Goal: Task Accomplishment & Management: Use online tool/utility

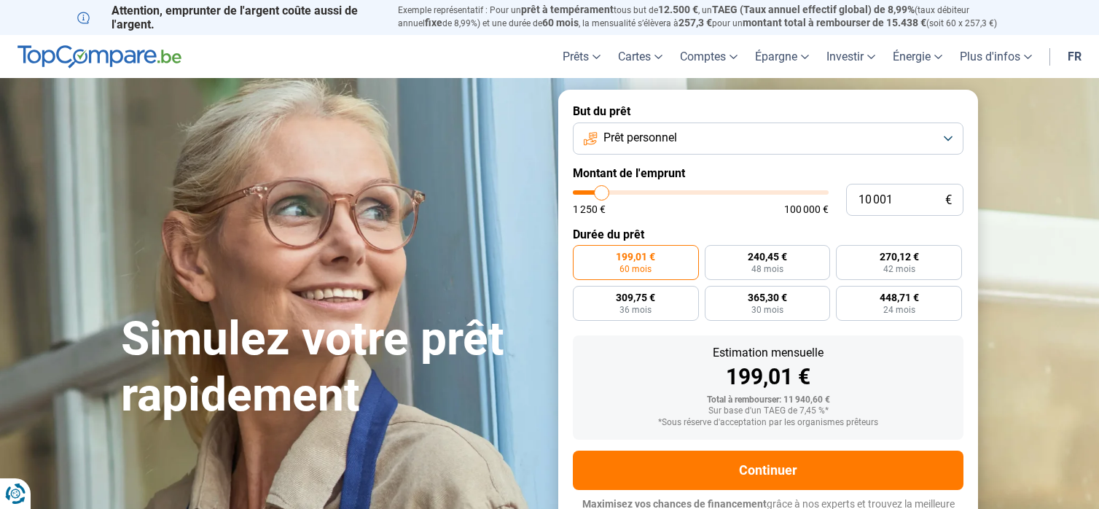
click at [947, 144] on button "Prêt personnel" at bounding box center [768, 138] width 391 height 32
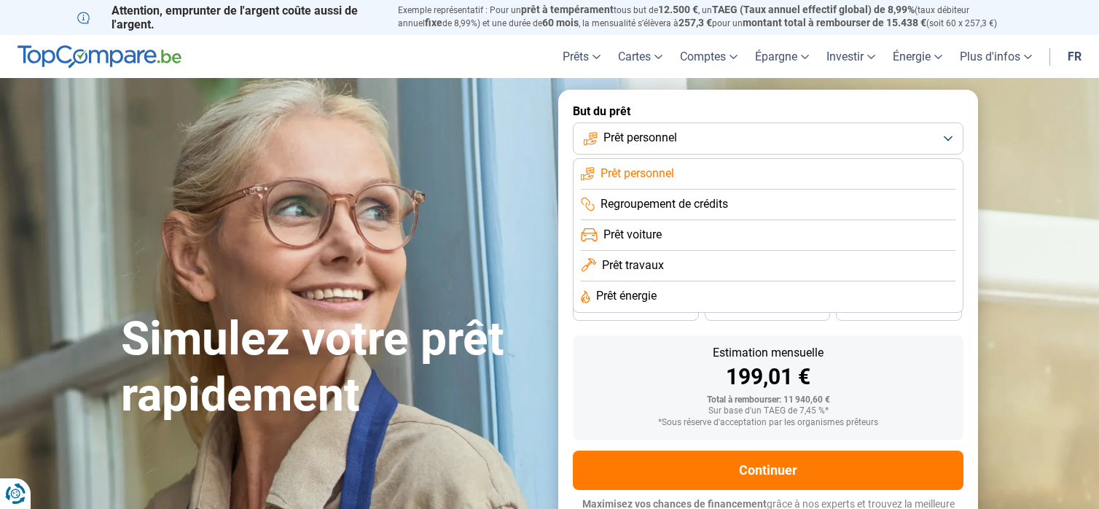
click at [646, 266] on span "Prêt travaux" at bounding box center [633, 265] width 62 height 16
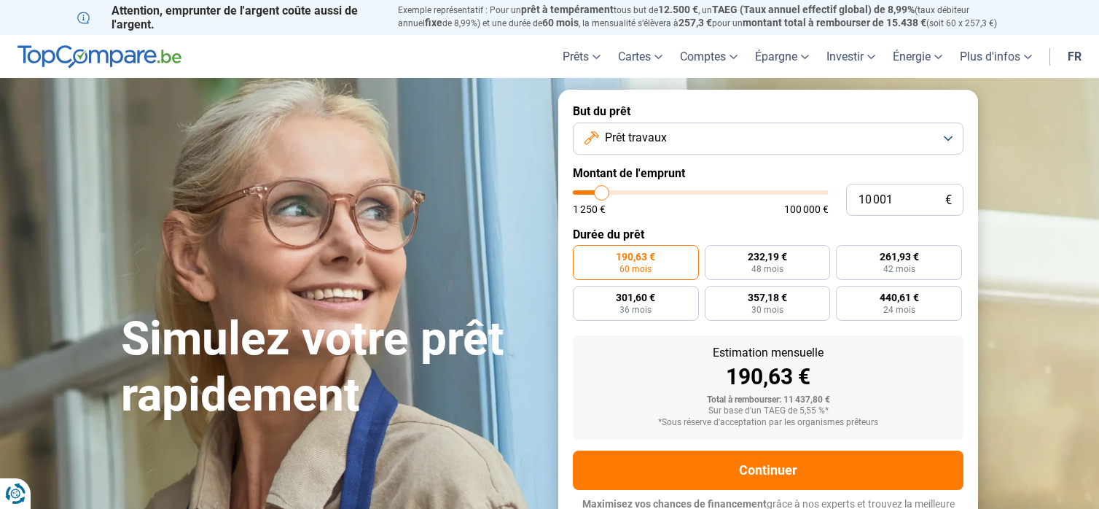
scroll to position [17, 0]
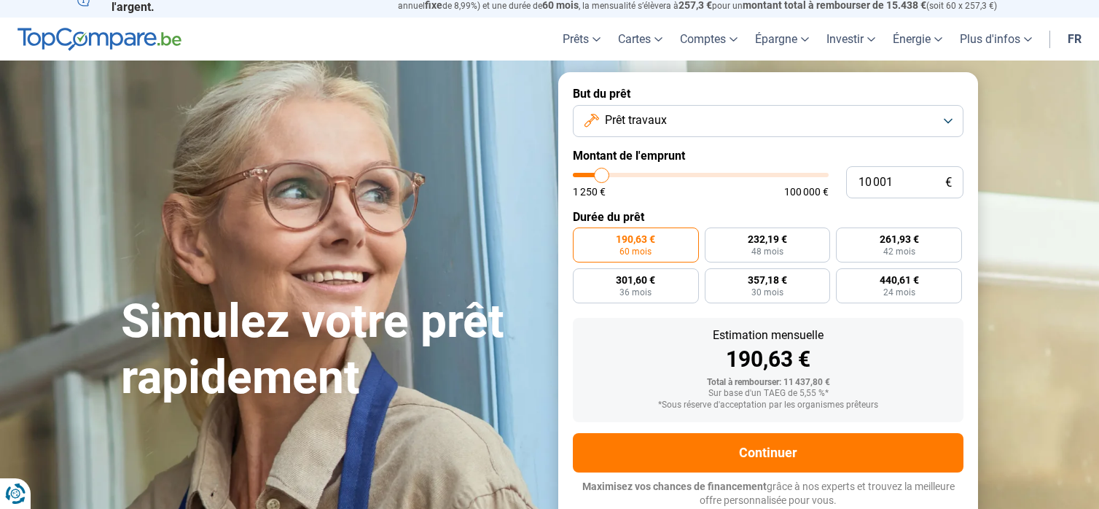
type input "55 250"
type input "55250"
click at [711, 176] on input "range" at bounding box center [701, 175] width 256 height 4
radio input "false"
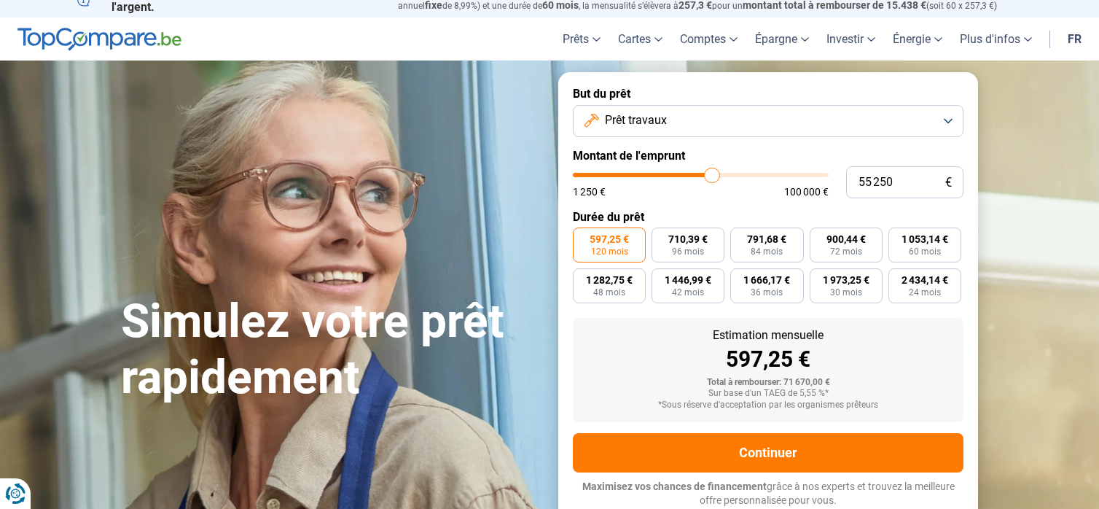
type input "51 500"
type input "51500"
click at [702, 173] on input "range" at bounding box center [701, 175] width 256 height 4
click at [919, 184] on input "51 500" at bounding box center [904, 182] width 117 height 32
type input "5 150"
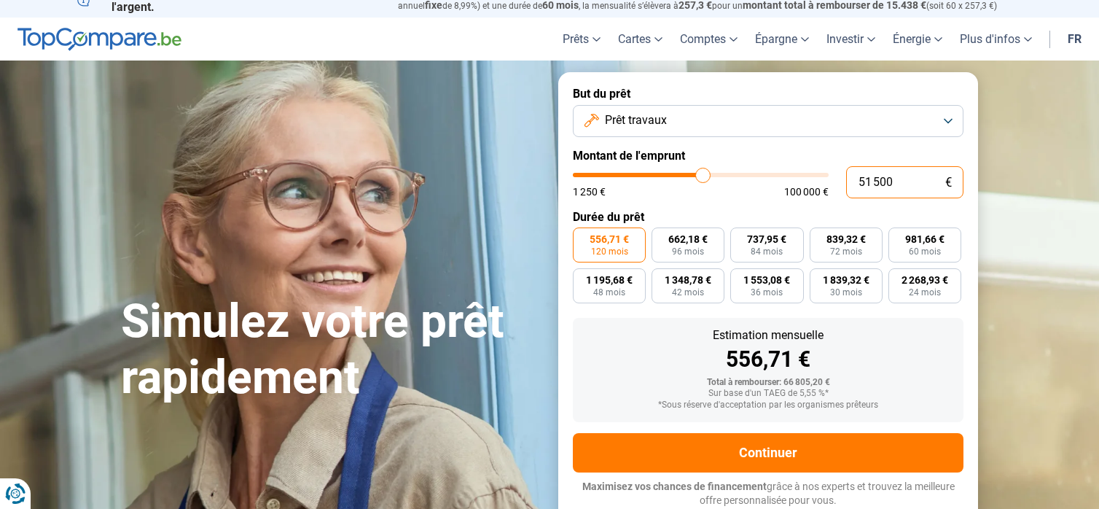
type input "5250"
type input "515"
type input "1250"
type input "51"
type input "1250"
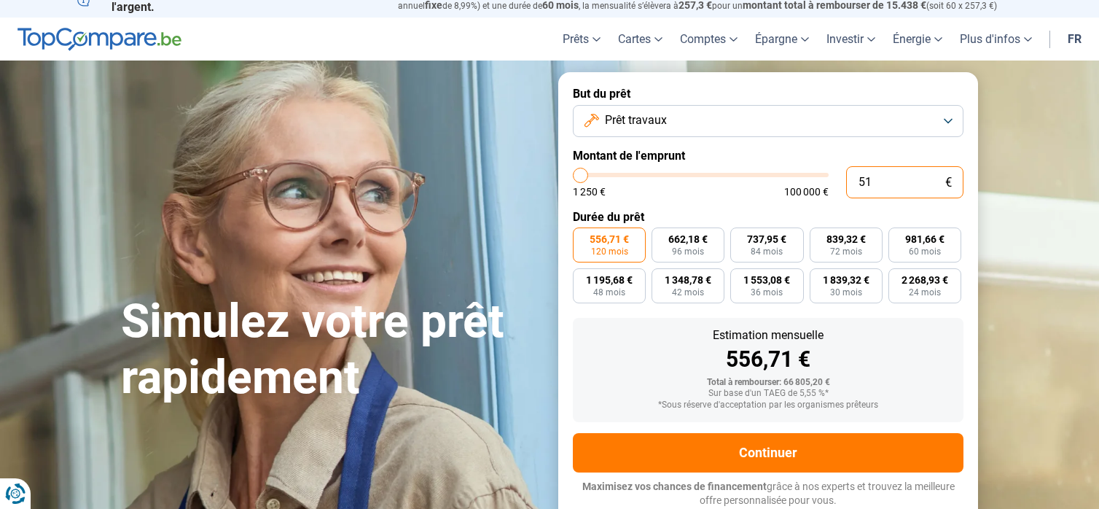
type input "5"
type input "1250"
type input "50"
type input "1250"
type input "500"
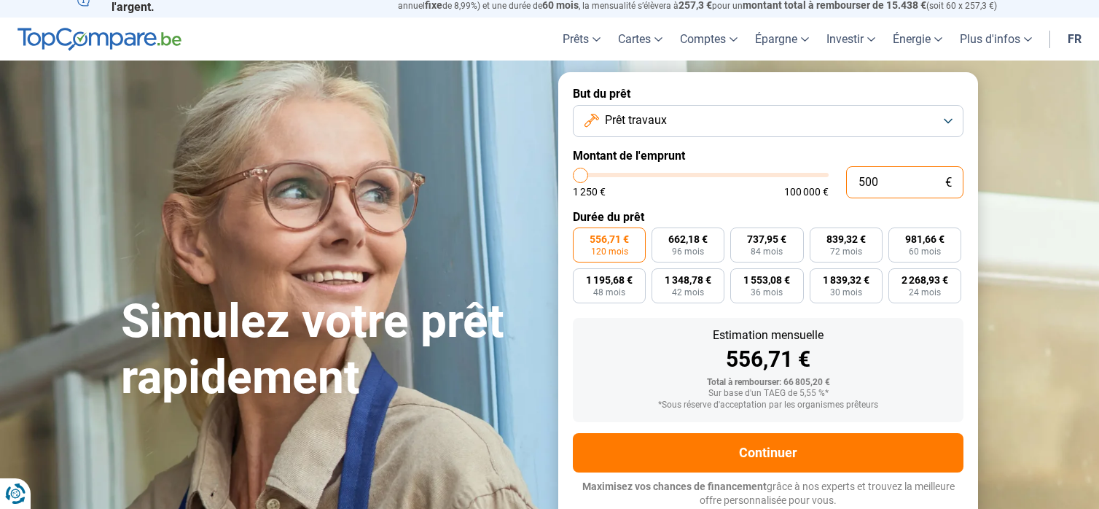
type input "1250"
type input "5 000"
type input "5000"
type input "50 000"
type input "50000"
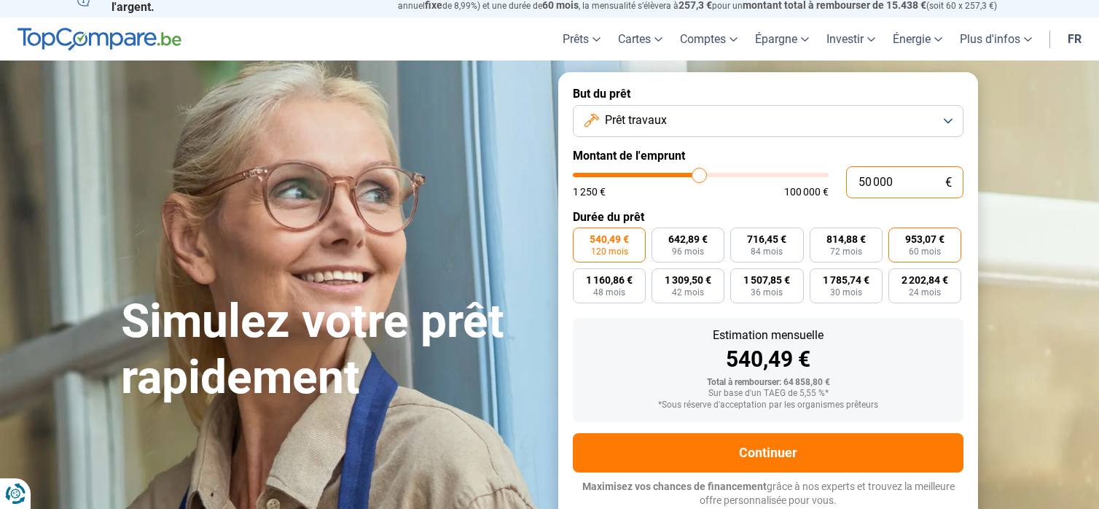
type input "50 000"
click at [933, 243] on span "953,07 €" at bounding box center [924, 239] width 39 height 10
click at [898, 237] on input "953,07 € 60 mois" at bounding box center [892, 231] width 9 height 9
radio input "true"
click at [593, 244] on span "540,49 €" at bounding box center [608, 239] width 39 height 10
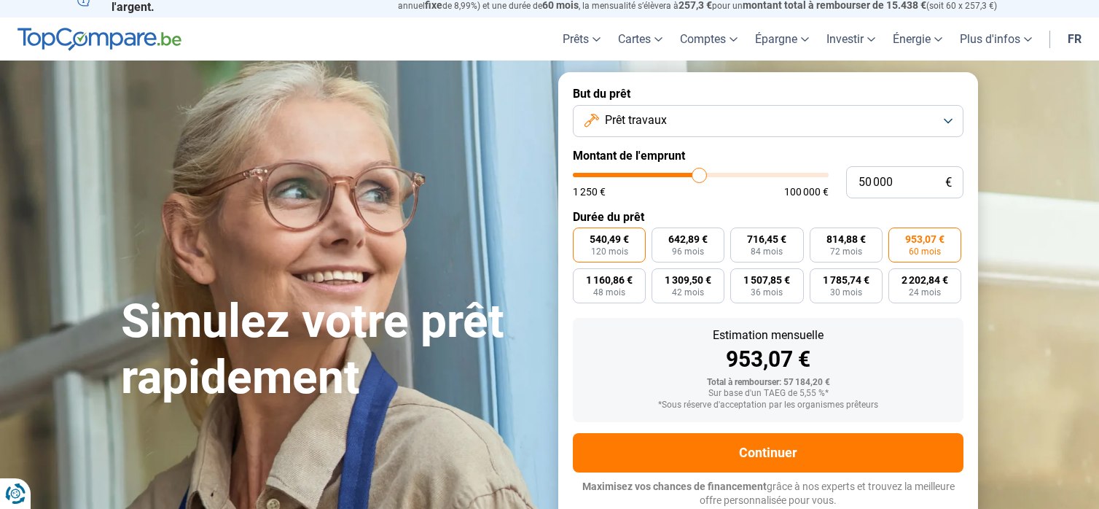
click at [582, 237] on input "540,49 € 120 mois" at bounding box center [577, 231] width 9 height 9
radio input "true"
click at [682, 247] on span "96 mois" at bounding box center [688, 251] width 32 height 9
click at [661, 237] on input "642,89 € 96 mois" at bounding box center [655, 231] width 9 height 9
radio input "true"
